Goal: Complete application form

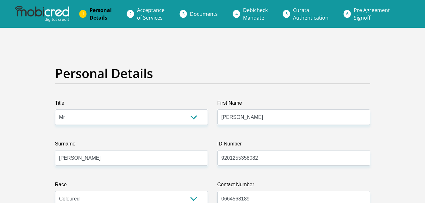
select select "Mr"
select select "2"
select select "ZAF"
select select "afr"
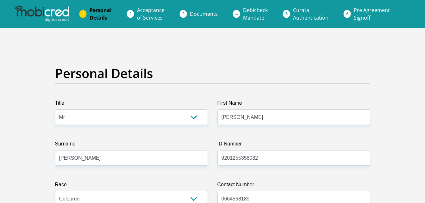
select select "3"
select select "48"
select select "Creative"
select select "6"
select select "1"
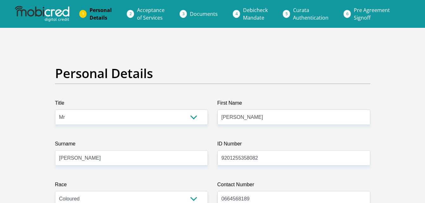
scroll to position [1301, 0]
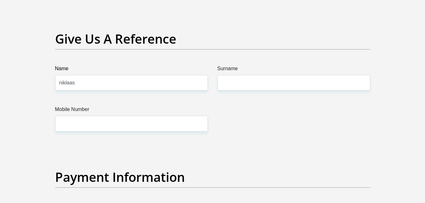
type input "niklaas"
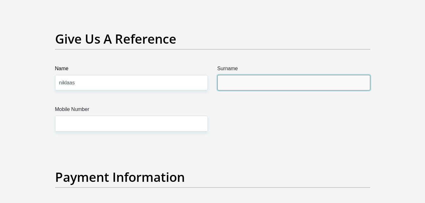
click at [224, 81] on input "Surname" at bounding box center [293, 82] width 153 height 15
type input "[PERSON_NAME]"
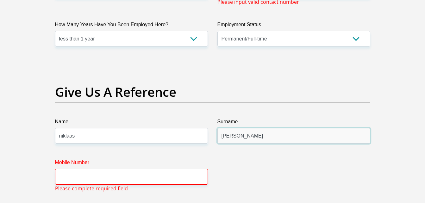
scroll to position [1338, 0]
